Goal: Navigation & Orientation: Find specific page/section

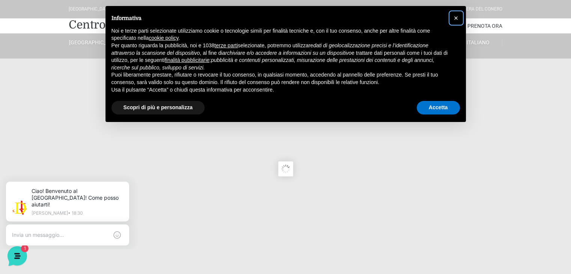
click at [455, 18] on span "×" at bounding box center [456, 18] width 5 height 8
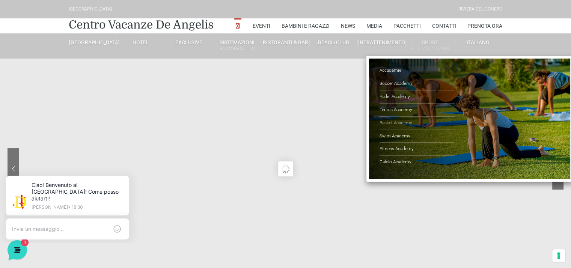
click at [399, 122] on link "Basket Academy" at bounding box center [416, 123] width 75 height 13
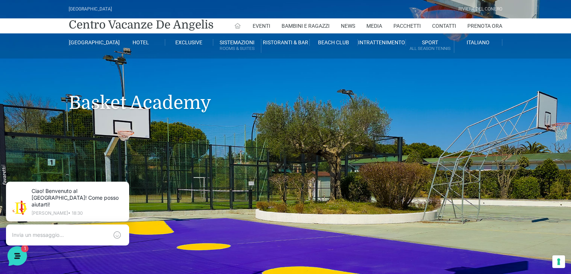
click at [237, 25] on icon at bounding box center [237, 26] width 7 height 7
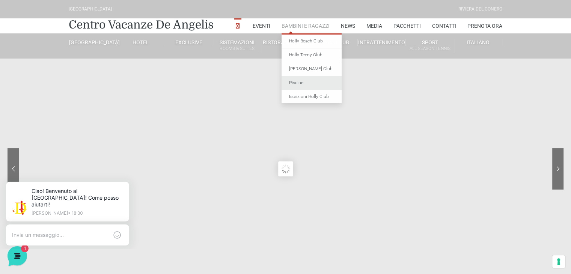
click at [295, 81] on link "Piscine" at bounding box center [311, 83] width 60 height 14
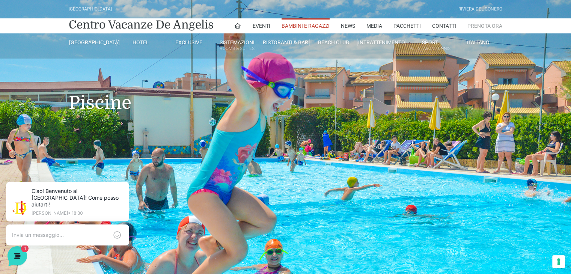
click at [489, 27] on link "Prenota Ora" at bounding box center [484, 25] width 35 height 15
click at [445, 25] on link "Contatti" at bounding box center [444, 25] width 24 height 15
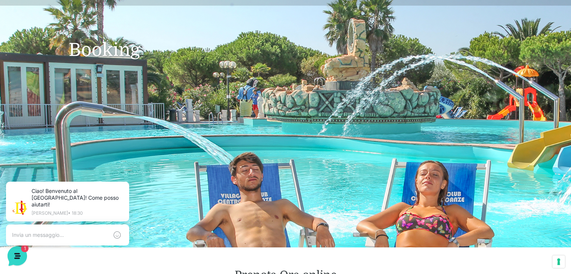
scroll to position [38, 0]
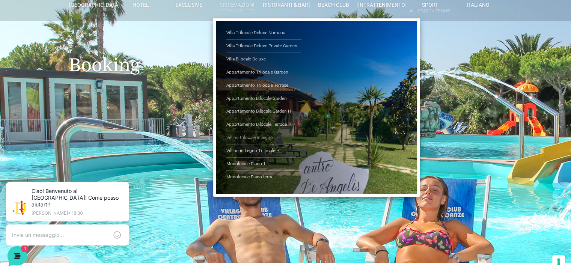
click at [251, 135] on link "Villino trilocale in legno" at bounding box center [263, 137] width 75 height 13
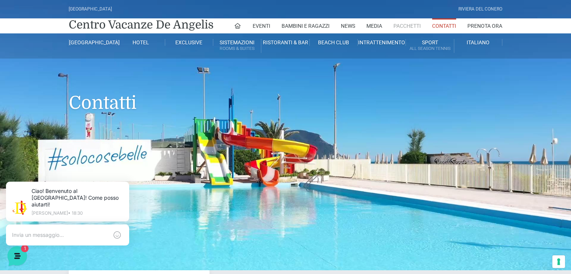
click at [404, 25] on link "Pacchetti" at bounding box center [406, 25] width 27 height 15
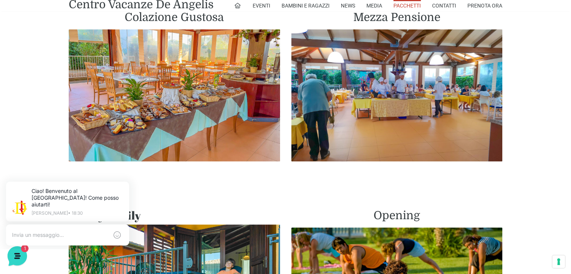
scroll to position [413, 0]
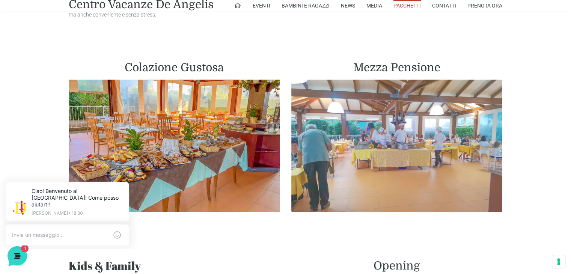
click at [394, 121] on img at bounding box center [396, 146] width 211 height 132
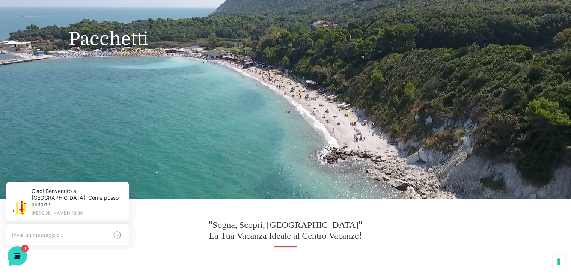
scroll to position [0, 0]
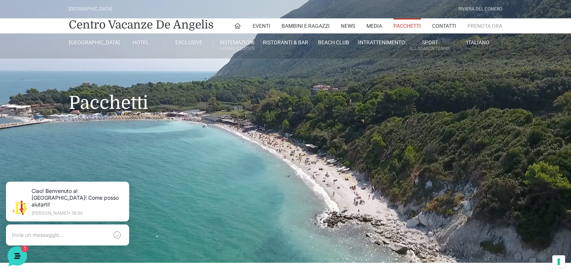
click at [479, 24] on link "Prenota Ora" at bounding box center [484, 25] width 35 height 15
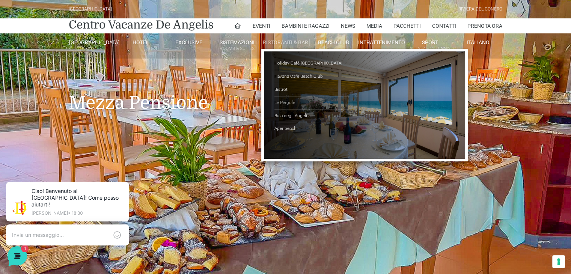
click at [283, 104] on link "Le Pergole" at bounding box center [311, 102] width 75 height 13
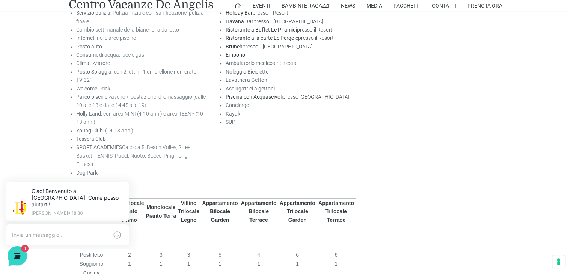
scroll to position [1238, 0]
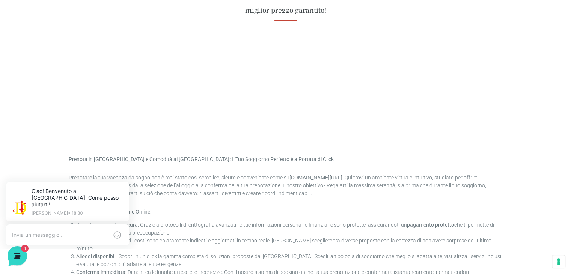
scroll to position [375, 0]
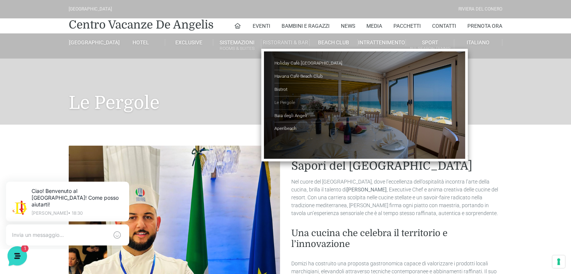
click at [284, 101] on link "Le Pergole" at bounding box center [311, 102] width 75 height 13
click at [279, 116] on link "Baia degli Angeli" at bounding box center [311, 116] width 75 height 13
